Goal: Task Accomplishment & Management: Use online tool/utility

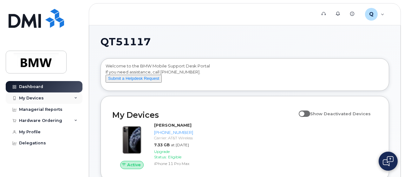
click at [71, 97] on div "My Devices" at bounding box center [44, 98] width 77 height 11
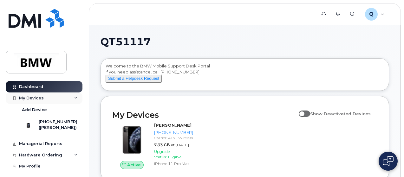
click at [71, 96] on div "My Devices" at bounding box center [44, 98] width 77 height 11
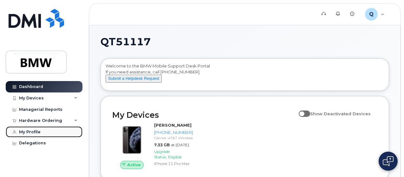
click at [30, 130] on div "My Profile" at bounding box center [30, 132] width 22 height 5
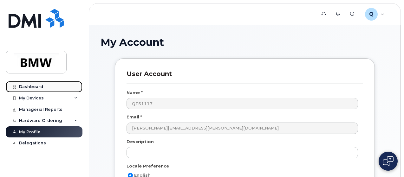
click at [37, 88] on div "Dashboard" at bounding box center [31, 86] width 24 height 5
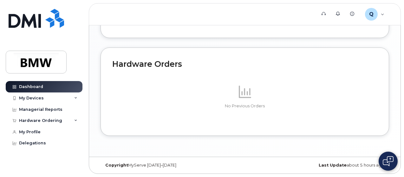
scroll to position [409, 0]
click at [36, 96] on div "My Devices" at bounding box center [31, 98] width 25 height 5
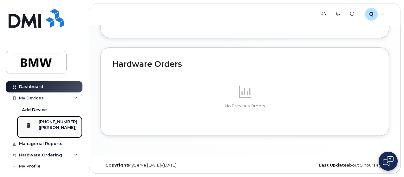
click at [57, 125] on div "([PERSON_NAME])" at bounding box center [58, 128] width 39 height 6
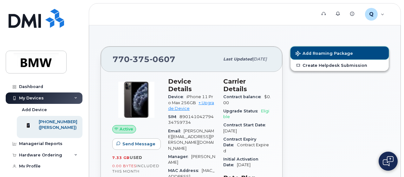
click at [344, 54] on span "Add Roaming Package" at bounding box center [324, 54] width 57 height 6
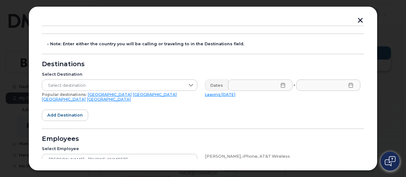
scroll to position [63, 0]
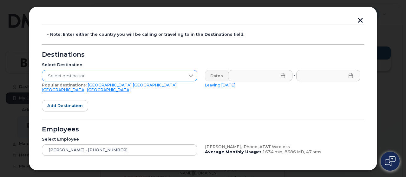
click at [191, 76] on icon at bounding box center [190, 75] width 5 height 5
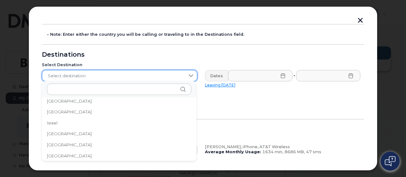
scroll to position [1015, 0]
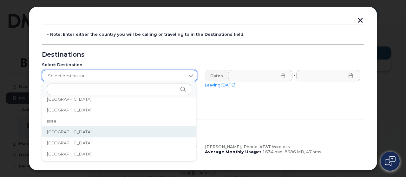
click at [54, 131] on span "Italy" at bounding box center [69, 132] width 45 height 6
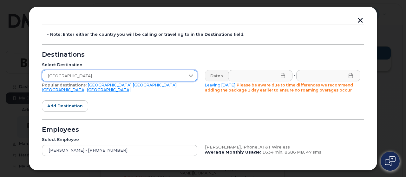
click at [280, 75] on icon at bounding box center [282, 75] width 5 height 5
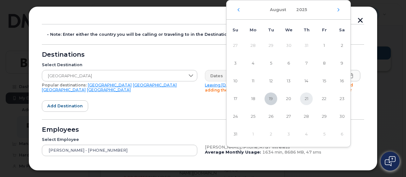
click at [305, 99] on span "21" at bounding box center [306, 99] width 13 height 13
type input "08/21/2025"
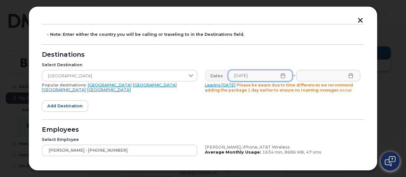
click at [349, 76] on icon at bounding box center [350, 75] width 5 height 5
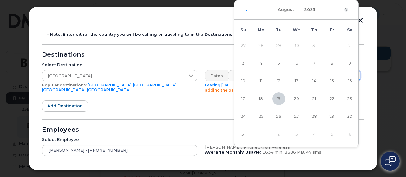
click at [346, 10] on icon "Next Month" at bounding box center [346, 9] width 4 height 5
click at [277, 45] on span "2" at bounding box center [278, 45] width 13 height 13
type input "09/02/2025"
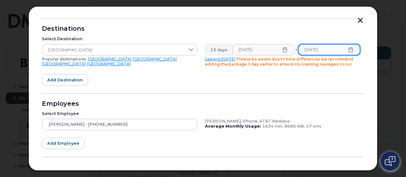
scroll to position [83, 0]
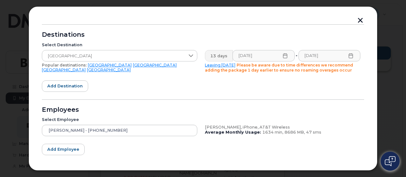
click at [148, 83] on form "- Note: Enter either the country you will be calling or traveling to in the Des…" at bounding box center [203, 97] width 322 height 186
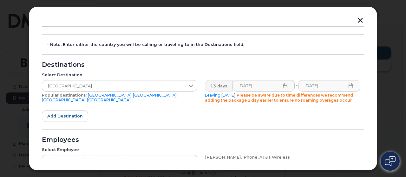
scroll to position [52, 0]
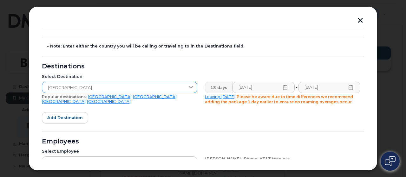
click at [183, 85] on span "Italy" at bounding box center [113, 87] width 143 height 11
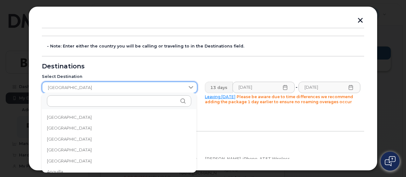
scroll to position [991, 0]
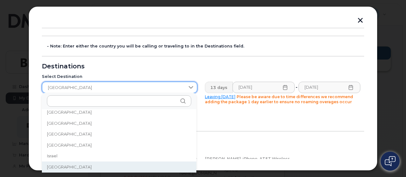
click at [183, 85] on span "Italy" at bounding box center [113, 87] width 143 height 11
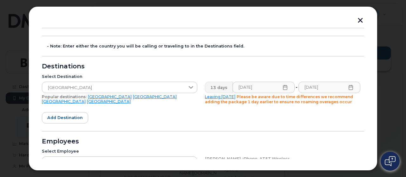
click at [188, 107] on div "Select Destination Italy Popular destinations: USA Mexico United Kingdom Canada" at bounding box center [119, 89] width 163 height 38
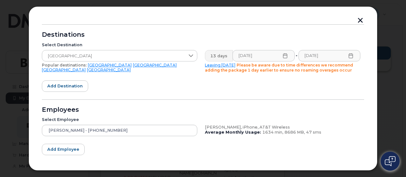
scroll to position [115, 0]
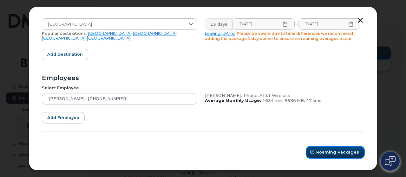
click at [337, 153] on span "Roaming Packages" at bounding box center [337, 152] width 43 height 6
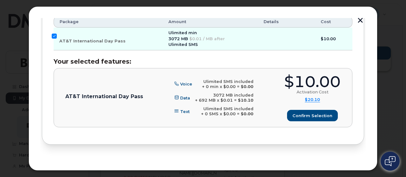
scroll to position [448, 0]
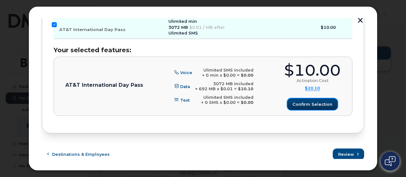
click at [310, 101] on span "Confirm selection" at bounding box center [312, 104] width 40 height 6
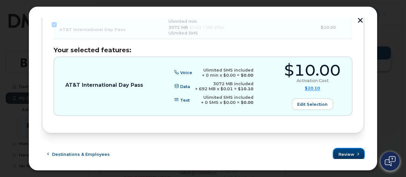
click at [349, 153] on span "Review" at bounding box center [346, 155] width 16 height 6
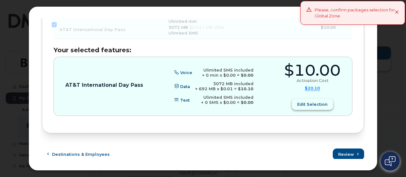
click at [316, 102] on span "Edit selection" at bounding box center [312, 104] width 30 height 6
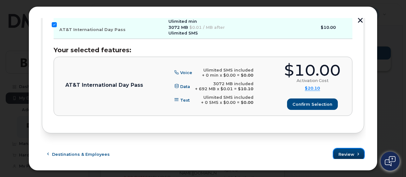
click at [344, 153] on span "Review" at bounding box center [346, 155] width 16 height 6
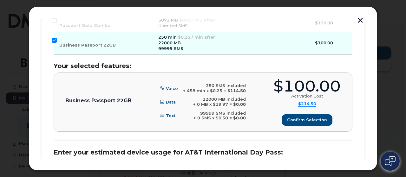
scroll to position [131, 0]
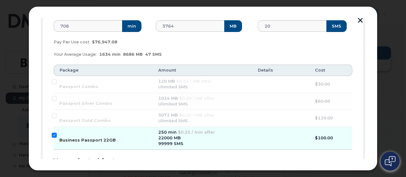
click at [54, 136] on input "Business Passport 22GB" at bounding box center [54, 135] width 5 height 5
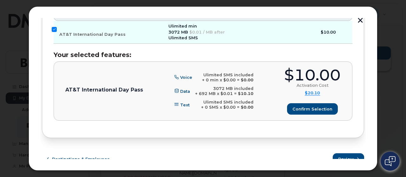
scroll to position [448, 0]
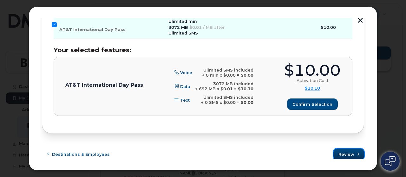
click at [339, 152] on span "Review" at bounding box center [346, 155] width 16 height 6
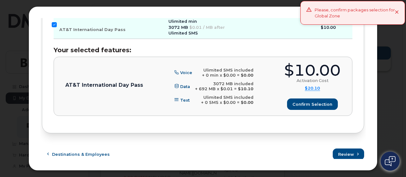
click at [399, 12] on icon at bounding box center [397, 12] width 4 height 4
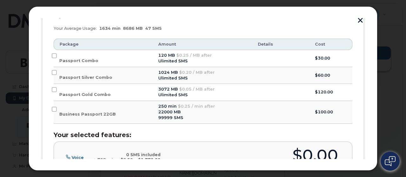
scroll to position [162, 0]
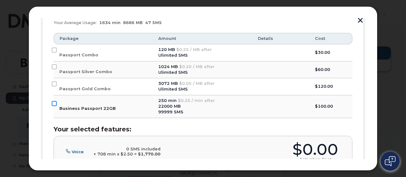
click at [53, 103] on input "Business Passport 22GB" at bounding box center [54, 103] width 5 height 5
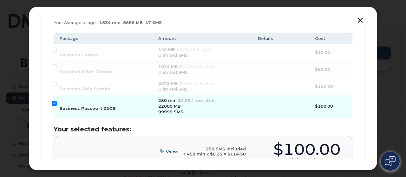
click at [55, 102] on input "Business Passport 22GB" at bounding box center [54, 103] width 5 height 5
checkbox input "false"
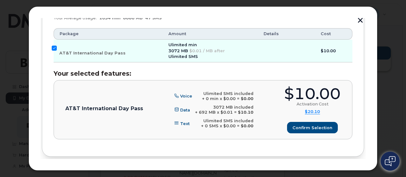
scroll to position [416, 0]
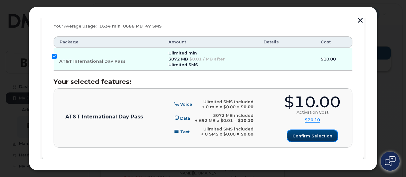
click at [304, 133] on span "Confirm selection" at bounding box center [312, 136] width 40 height 6
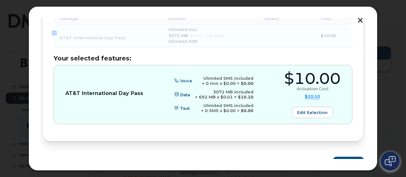
scroll to position [448, 0]
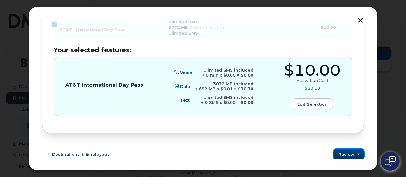
click at [346, 149] on button "Review" at bounding box center [348, 154] width 31 height 11
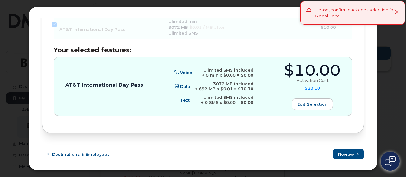
click at [396, 13] on icon at bounding box center [397, 12] width 4 height 4
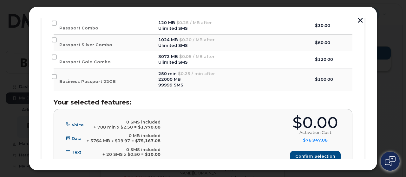
scroll to position [226, 0]
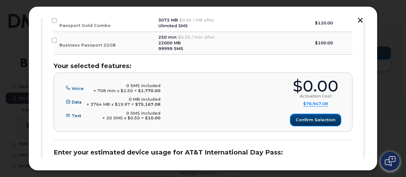
click at [318, 117] on span "Confirm selection" at bounding box center [316, 120] width 40 height 6
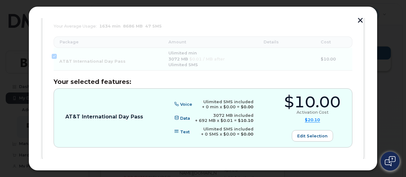
scroll to position [448, 0]
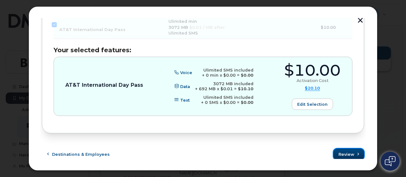
click at [348, 149] on button "Review" at bounding box center [348, 154] width 31 height 11
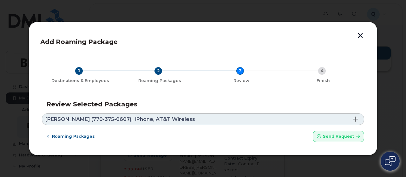
scroll to position [0, 0]
click at [77, 138] on span "Roaming packages" at bounding box center [73, 137] width 43 height 6
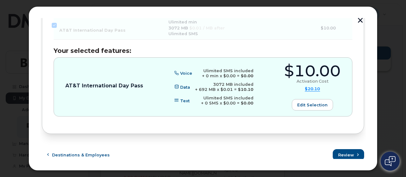
scroll to position [448, 0]
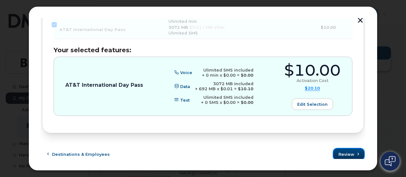
click at [344, 152] on span "Review" at bounding box center [346, 155] width 16 height 6
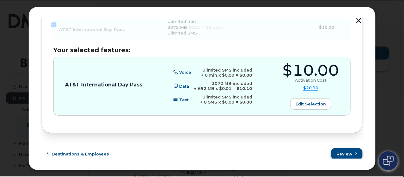
scroll to position [0, 0]
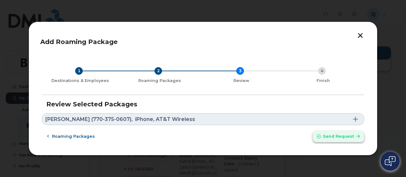
click at [338, 135] on span "Send request" at bounding box center [338, 137] width 31 height 6
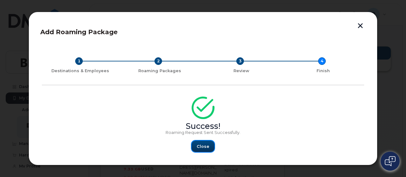
click at [206, 144] on span "Close" at bounding box center [203, 147] width 13 height 6
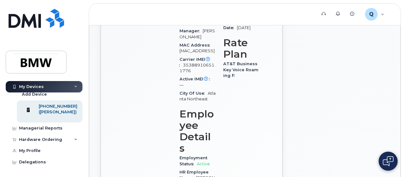
scroll to position [222, 0]
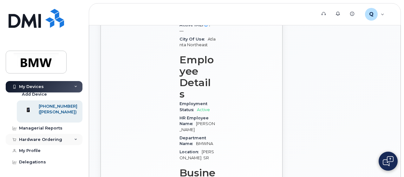
click at [74, 140] on icon at bounding box center [75, 139] width 3 height 3
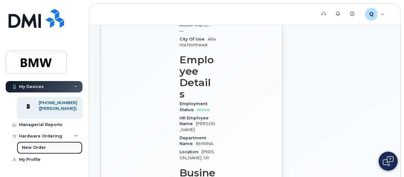
click at [37, 151] on div "New Order" at bounding box center [34, 148] width 24 height 6
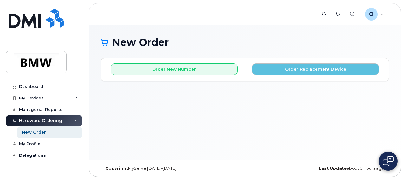
scroll to position [3, 0]
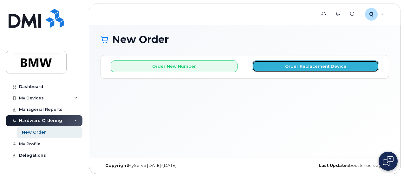
click at [340, 65] on button "Order Replacement Device" at bounding box center [315, 67] width 127 height 12
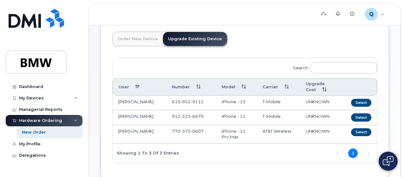
scroll to position [32, 0]
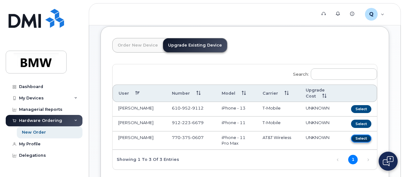
click at [351, 143] on button "Select" at bounding box center [361, 139] width 20 height 8
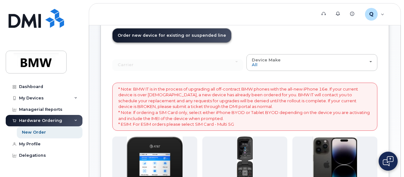
scroll to position [41, 0]
